Goal: Information Seeking & Learning: Check status

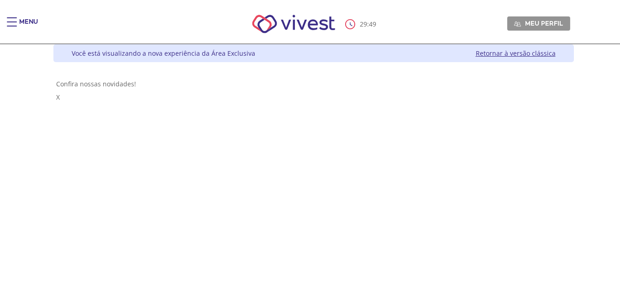
click at [50, 16] on div "29 : 49 Meu perfil Alterar Senha Sair" at bounding box center [310, 24] width 520 height 39
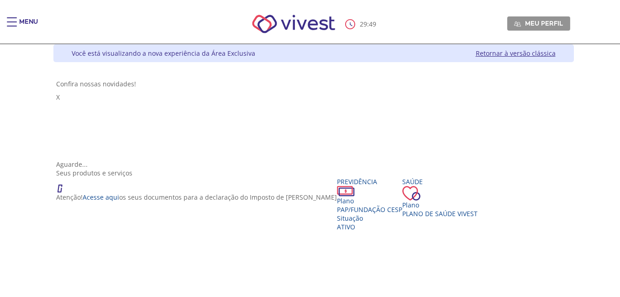
click at [12, 23] on div "Main header" at bounding box center [12, 26] width 10 height 18
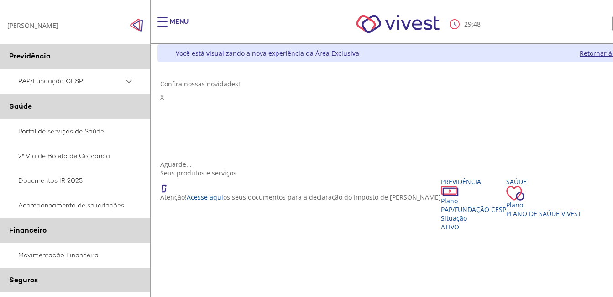
click at [12, 24] on div "GUILHERME LUZ FERREIRA GUILHERME LUZ FERREIRA" at bounding box center [32, 25] width 51 height 9
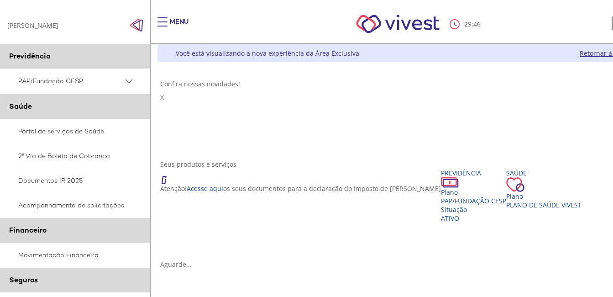
click at [133, 25] on img "Click to close side navigation." at bounding box center [137, 25] width 14 height 14
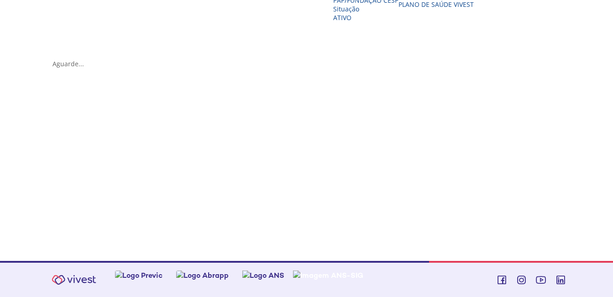
scroll to position [196, 0]
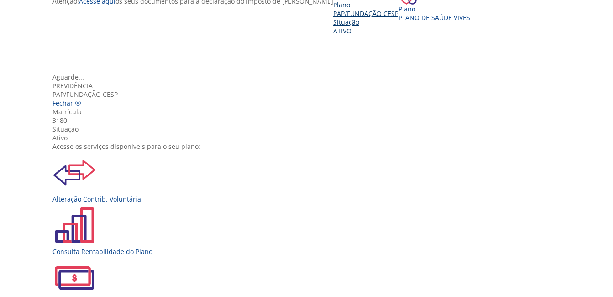
scroll to position [0, 0]
click at [195, 157] on div "Alteração Contrib. Voluntária" at bounding box center [310, 177] width 515 height 53
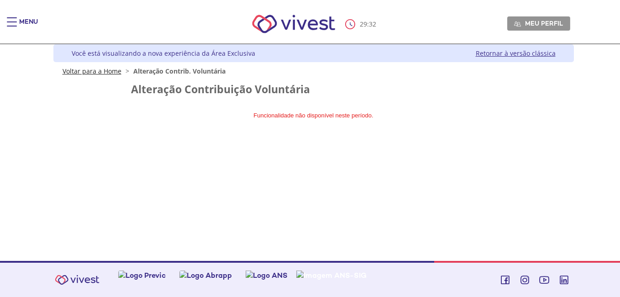
click at [87, 69] on link "Voltar para a Home" at bounding box center [92, 71] width 59 height 9
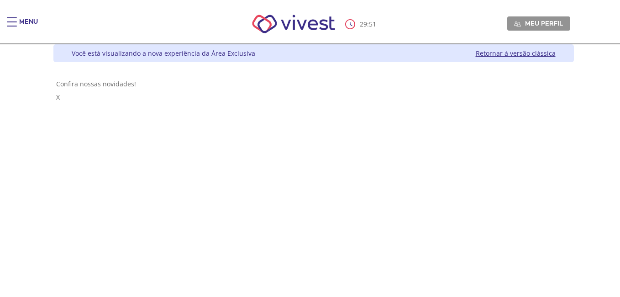
click at [50, 15] on div "29 : 51 Meu perfil Alterar Senha Sair" at bounding box center [310, 24] width 520 height 39
click at [19, 25] on div "Menu" at bounding box center [16, 26] width 18 height 18
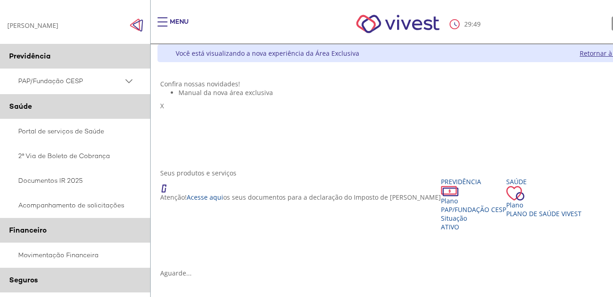
click at [142, 26] on img "Click to close side navigation." at bounding box center [137, 25] width 14 height 14
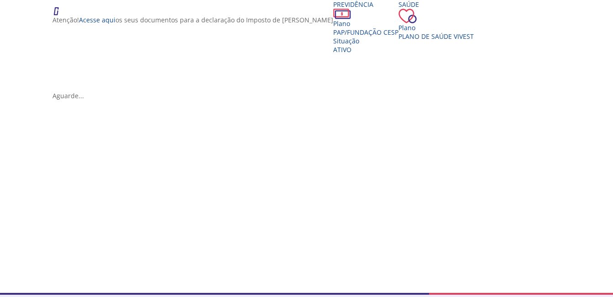
scroll to position [183, 0]
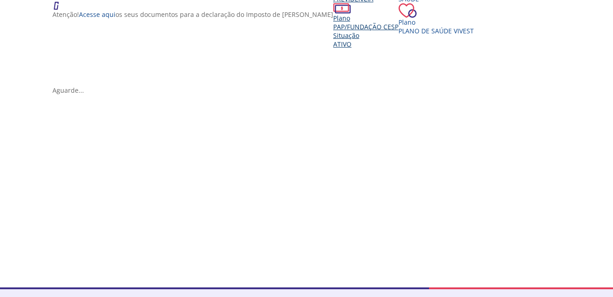
click at [333, 31] on span "PAP/Fundação CESP" at bounding box center [365, 26] width 65 height 9
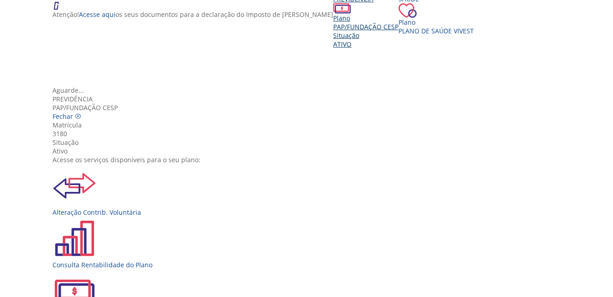
scroll to position [102, 0]
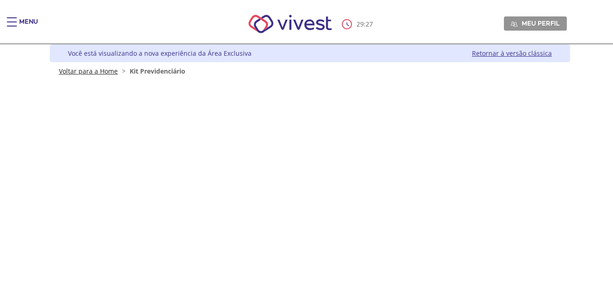
click at [103, 69] on link "Voltar para a Home" at bounding box center [88, 71] width 59 height 9
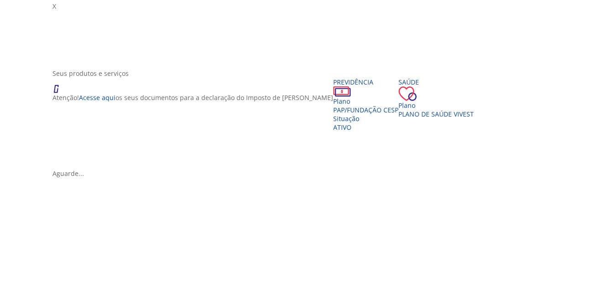
scroll to position [137, 0]
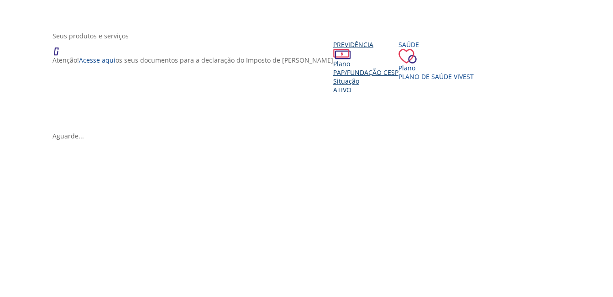
click at [333, 59] on div "Previdência" at bounding box center [365, 49] width 65 height 19
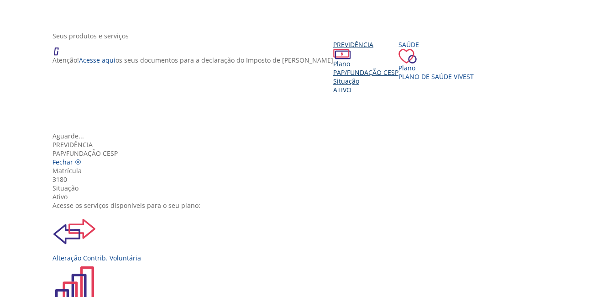
scroll to position [102, 0]
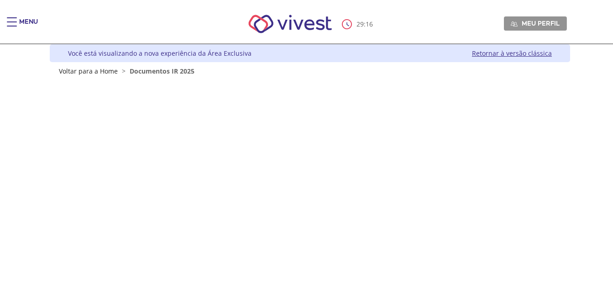
click at [16, 20] on div "Main header" at bounding box center [12, 26] width 10 height 18
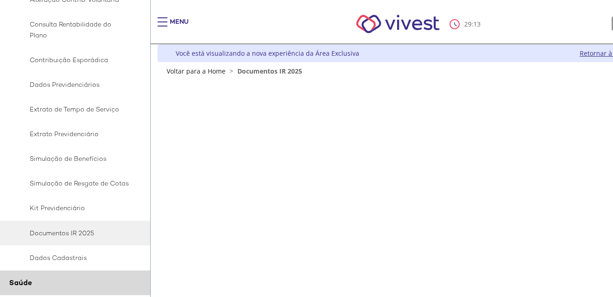
scroll to position [91, 0]
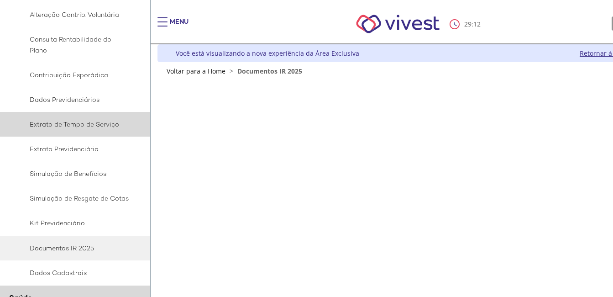
click at [100, 129] on span "Extrato de Tempo de Serviço" at bounding box center [73, 124] width 111 height 11
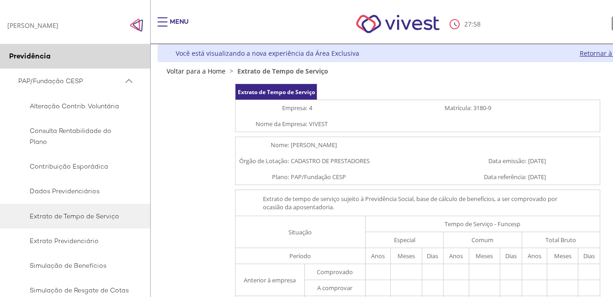
click at [536, 215] on td "Extrato de tempo de serviço sujeito à Previdência Social, base de cálculo de be…" at bounding box center [418, 203] width 365 height 26
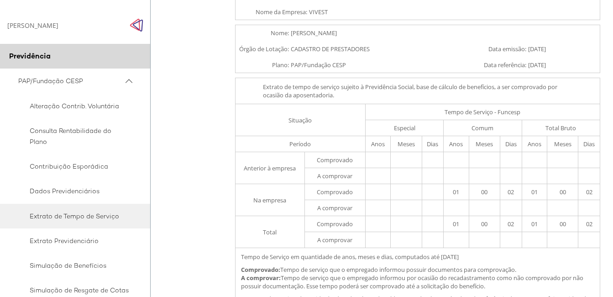
scroll to position [137, 0]
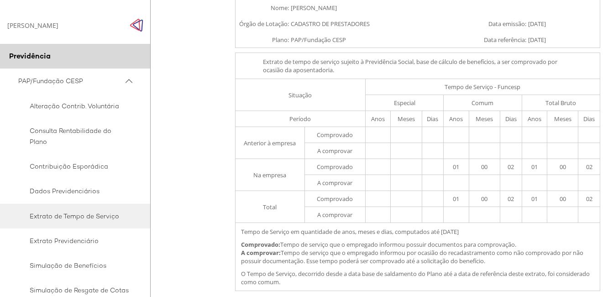
drag, startPoint x: 546, startPoint y: 103, endPoint x: 524, endPoint y: 108, distance: 22.5
click at [546, 103] on td "Total Bruto" at bounding box center [561, 103] width 78 height 16
click at [441, 121] on td "Dias" at bounding box center [433, 119] width 22 height 16
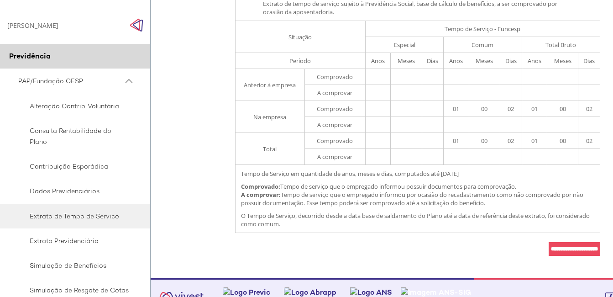
scroll to position [0, 0]
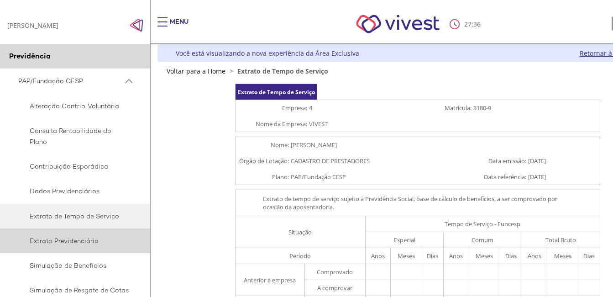
click at [88, 241] on span "Extrato Previdenciário" at bounding box center [73, 240] width 111 height 11
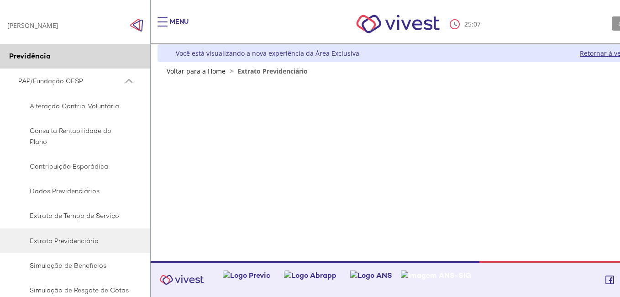
drag, startPoint x: 389, startPoint y: 115, endPoint x: 331, endPoint y: 100, distance: 60.9
click at [389, 115] on div "Z6_L19A13G0LGPF00Q7UV9Q807R91 Você está visualizando a nova experiência da Área…" at bounding box center [414, 152] width 527 height 216
click at [171, 28] on div "Menu" at bounding box center [179, 26] width 19 height 18
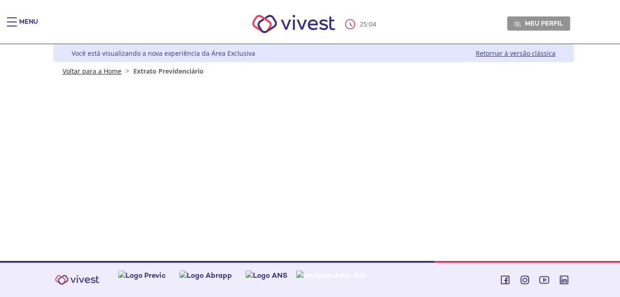
click at [93, 69] on link "Voltar para a Home" at bounding box center [92, 71] width 59 height 9
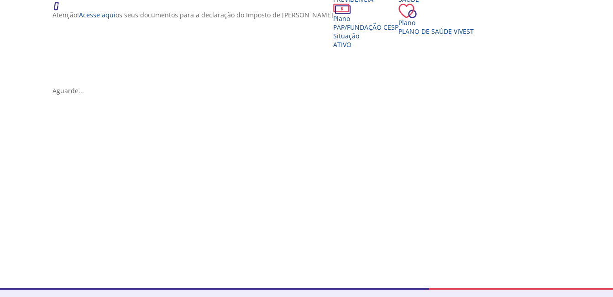
scroll to position [183, 0]
click at [333, 48] on div "Plano PAP/Fundação CESP Situação Ativo" at bounding box center [365, 31] width 65 height 35
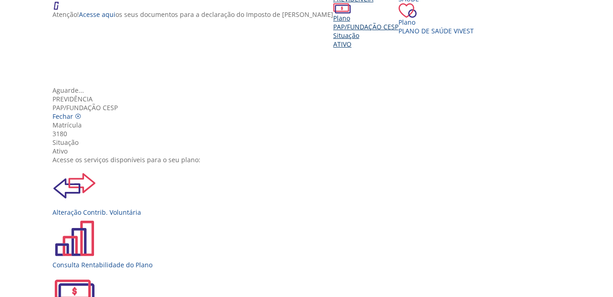
scroll to position [102, 0]
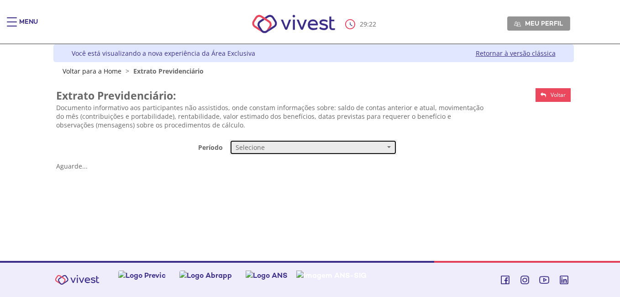
drag, startPoint x: 0, startPoint y: 0, endPoint x: 249, endPoint y: 150, distance: 290.8
click at [249, 150] on span "Selecione" at bounding box center [310, 147] width 149 height 9
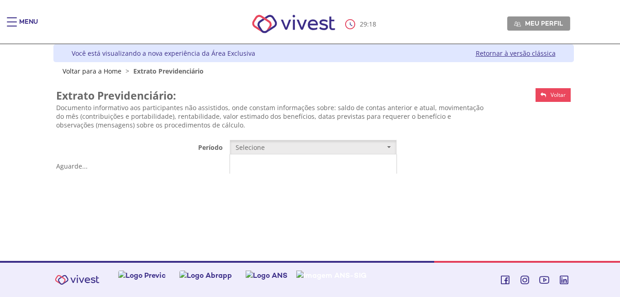
click at [286, 167] on link "Mensal" at bounding box center [313, 165] width 166 height 16
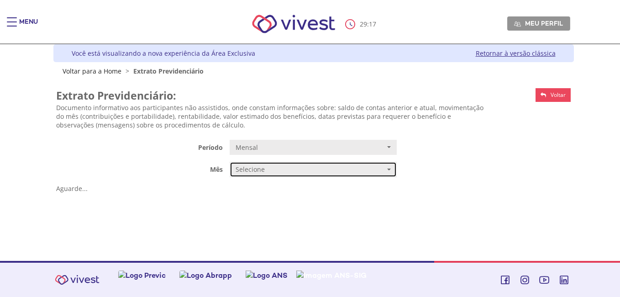
click at [286, 167] on span "Selecione" at bounding box center [310, 169] width 149 height 9
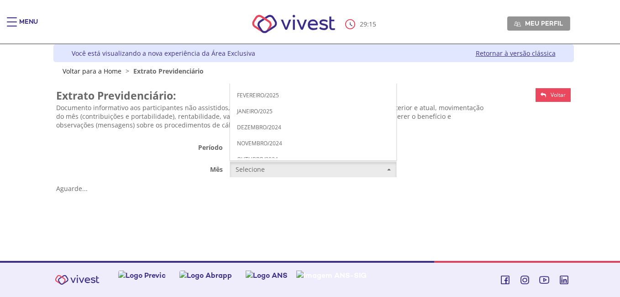
click at [247, 15] on span "JULHO/2025" at bounding box center [252, 15] width 31 height 7
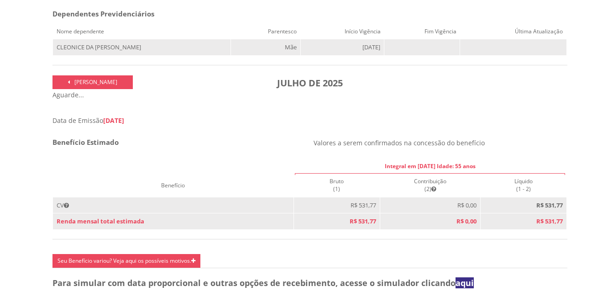
scroll to position [274, 0]
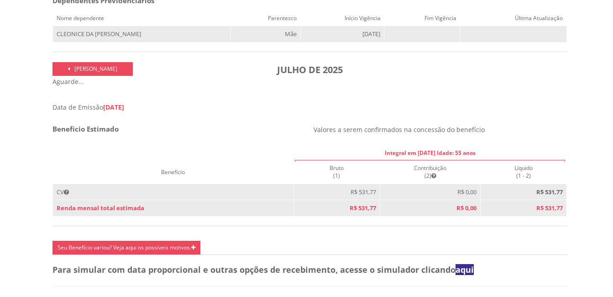
click at [124, 110] on span "[DATE]" at bounding box center [113, 107] width 21 height 9
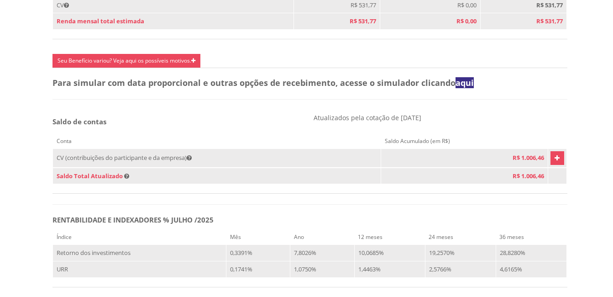
scroll to position [502, 0]
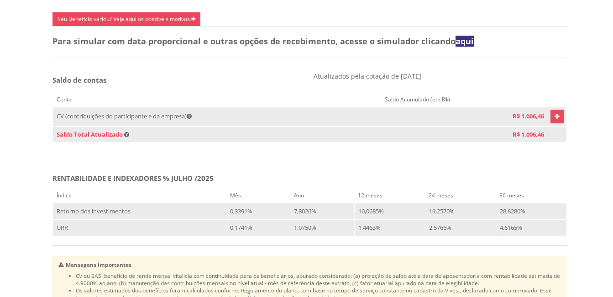
click at [162, 99] on div "Conta Saldo Acumulado (em R$) CV (contribuições do participante e da empresa) R…" at bounding box center [310, 119] width 515 height 65
click at [555, 122] on icon "Vivest" at bounding box center [557, 116] width 5 height 11
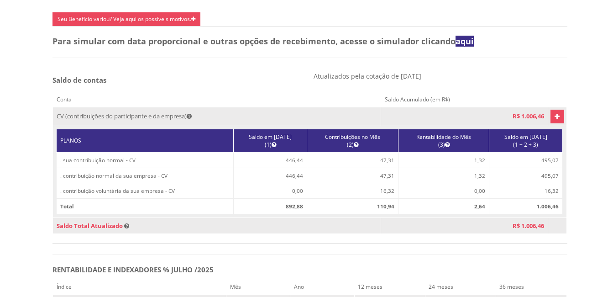
click at [178, 199] on td ". contribuição voluntária da sua empresa - CV" at bounding box center [145, 191] width 177 height 16
click at [555, 122] on icon "Vivest" at bounding box center [557, 116] width 5 height 11
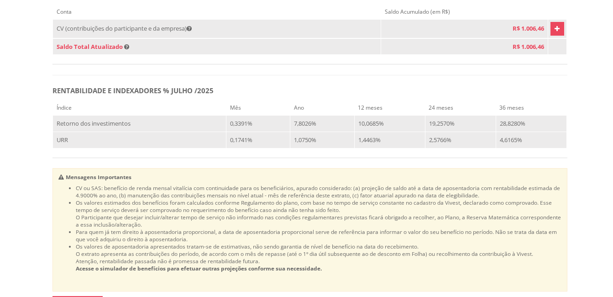
scroll to position [593, 0]
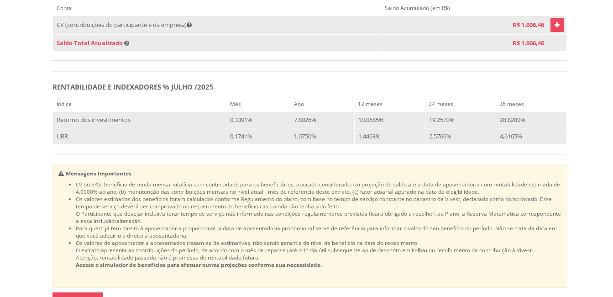
drag, startPoint x: 304, startPoint y: 168, endPoint x: 299, endPoint y: 169, distance: 4.7
click at [304, 153] on div "Índice Mês Ano 12 meses 24 meses 36 meses Retorno dos investimentos 0,3391% 7,8…" at bounding box center [310, 124] width 515 height 57
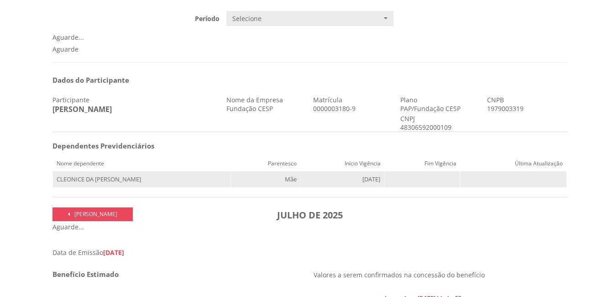
scroll to position [126, 0]
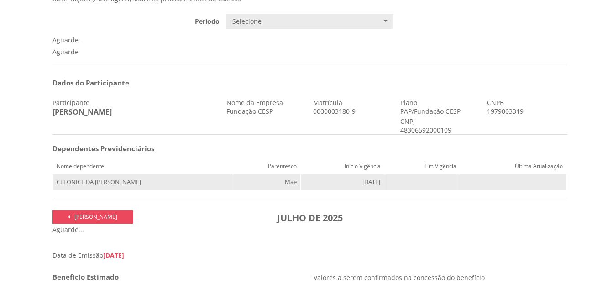
click at [123, 224] on link "[PERSON_NAME]" at bounding box center [93, 217] width 80 height 14
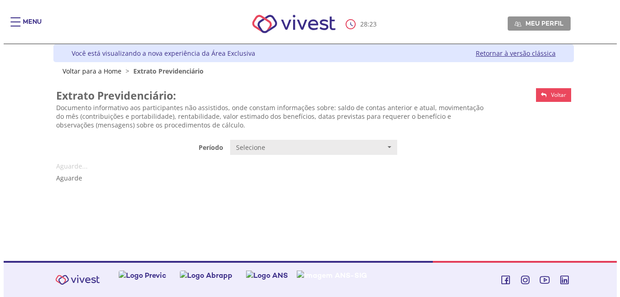
scroll to position [0, 0]
